Goal: Information Seeking & Learning: Learn about a topic

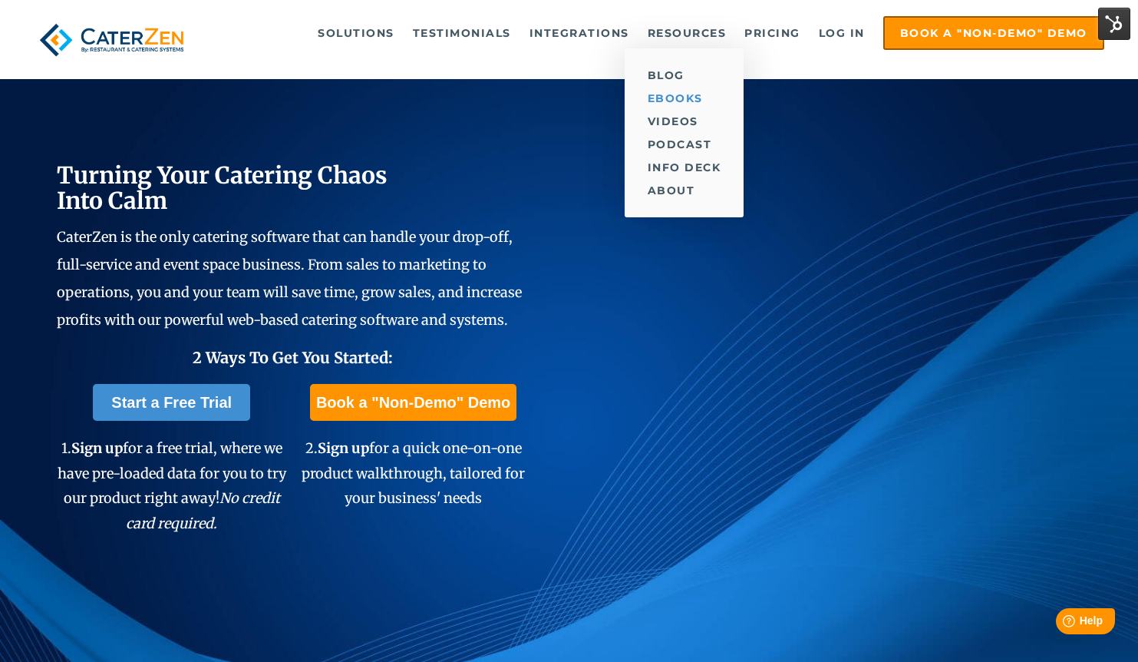
click at [661, 96] on link "eBooks" at bounding box center [685, 98] width 120 height 23
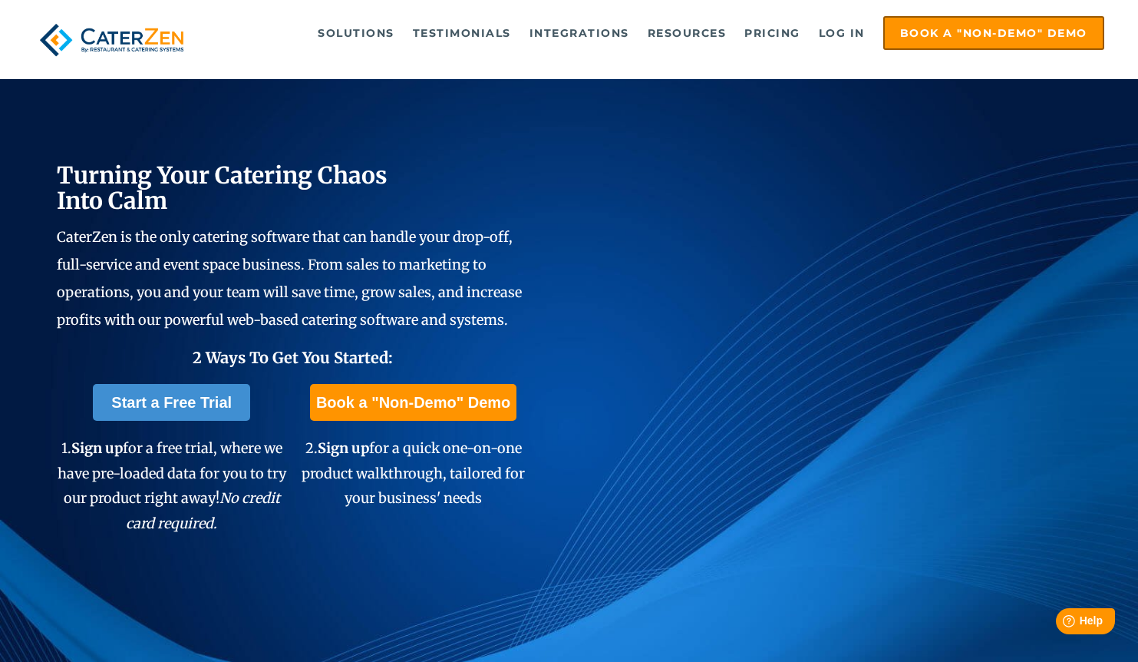
click at [778, 5] on div "Solutions Catering CRM Catering Sales Catering Management Catering Marketing Ca…" at bounding box center [569, 39] width 1138 height 79
click at [758, 38] on link "Pricing" at bounding box center [772, 33] width 71 height 31
